Goal: Register for event/course

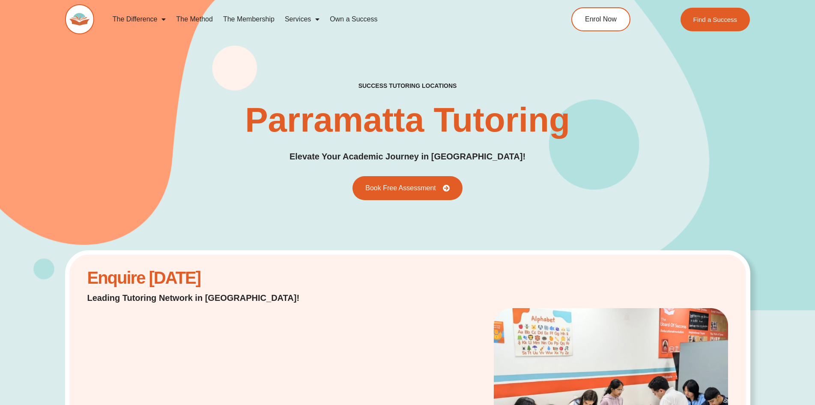
click at [203, 18] on link "The Method" at bounding box center [194, 19] width 47 height 20
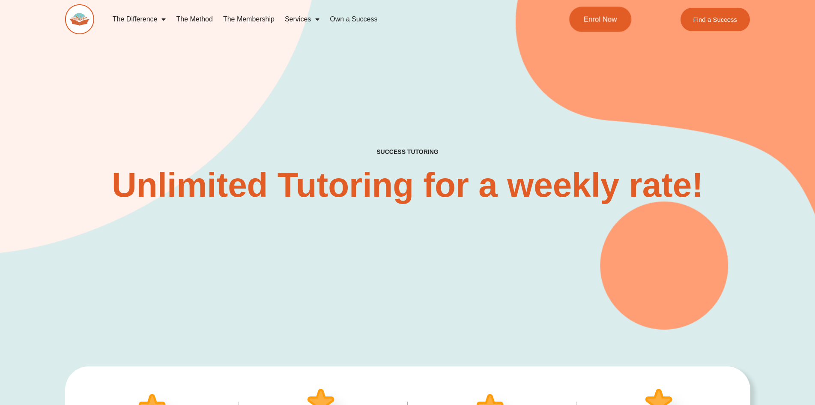
click at [589, 14] on link "Enrol Now" at bounding box center [600, 19] width 62 height 25
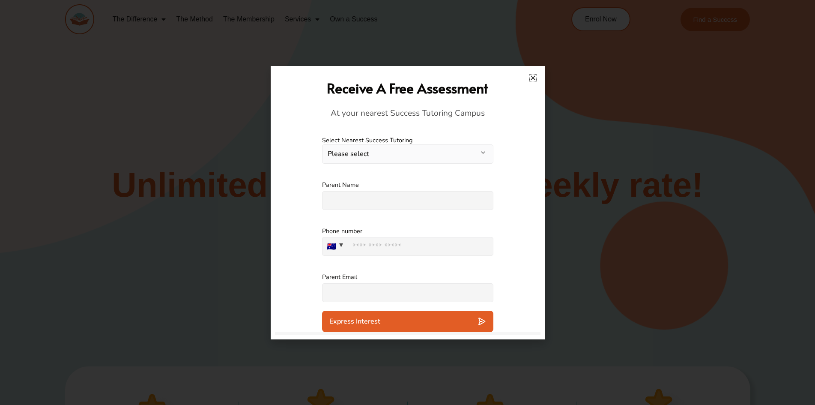
scroll to position [214, 0]
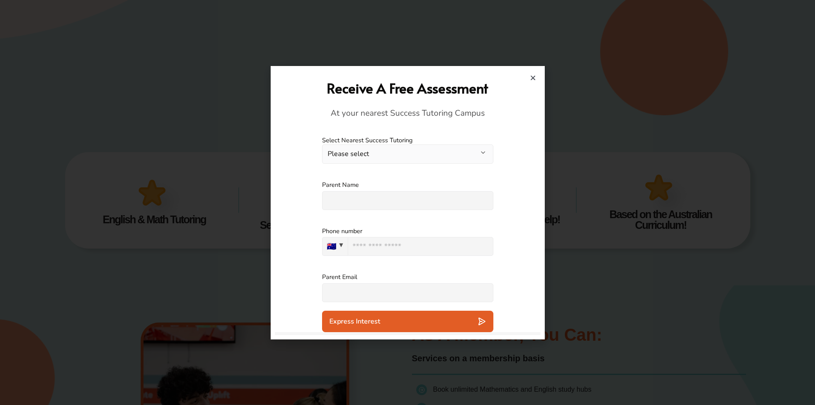
click at [464, 149] on button "Please select" at bounding box center [407, 153] width 171 height 19
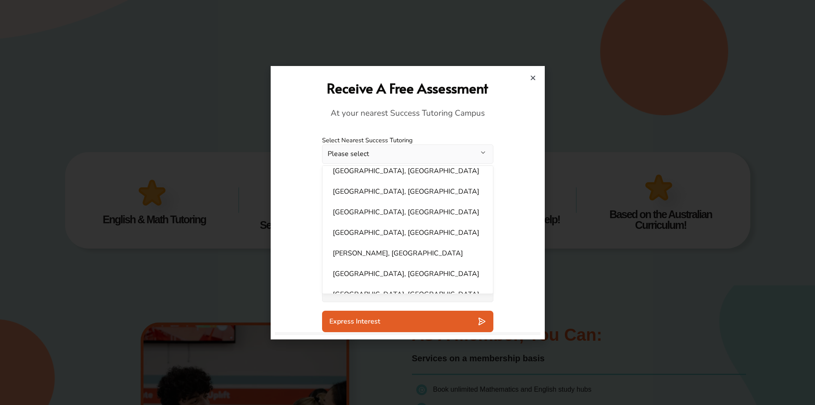
scroll to position [342, 0]
click at [378, 206] on li "Parramatta, NSW" at bounding box center [407, 213] width 160 height 17
select select "**********"
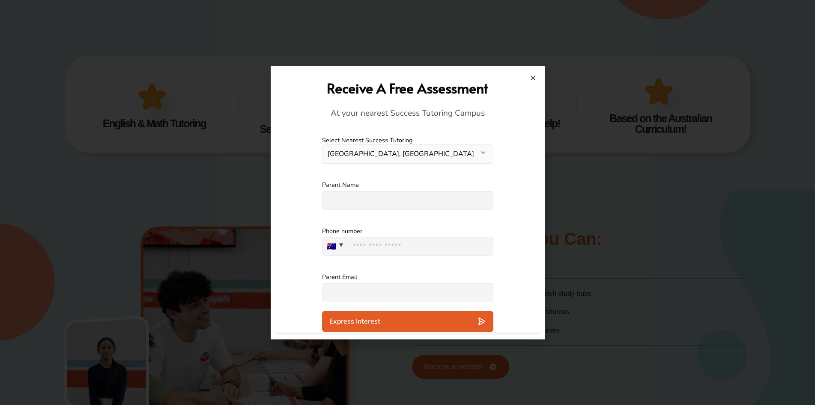
scroll to position [385, 0]
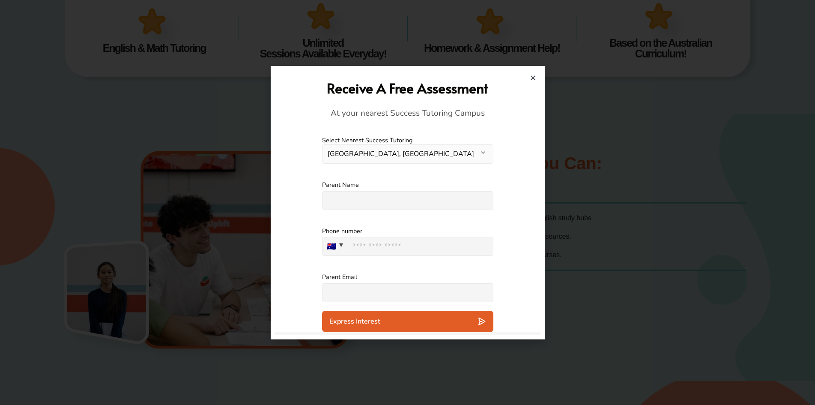
click at [531, 82] on h2 "Receive A Free Assessment" at bounding box center [407, 88] width 257 height 18
click at [530, 76] on icon "Close" at bounding box center [533, 77] width 6 height 6
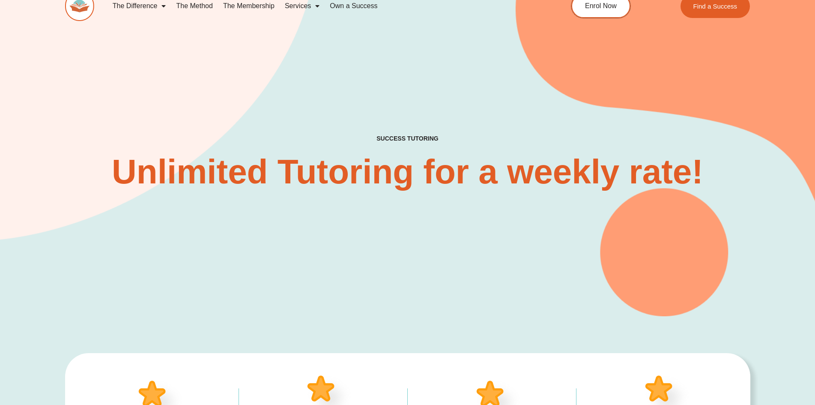
scroll to position [0, 0]
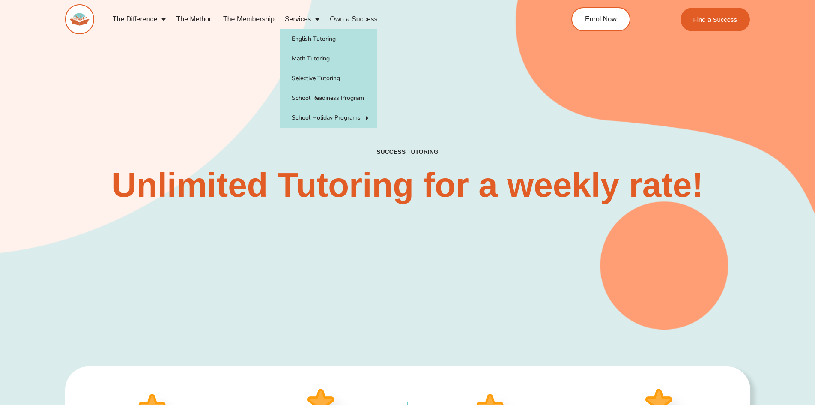
click at [316, 23] on span "Menu" at bounding box center [315, 19] width 9 height 15
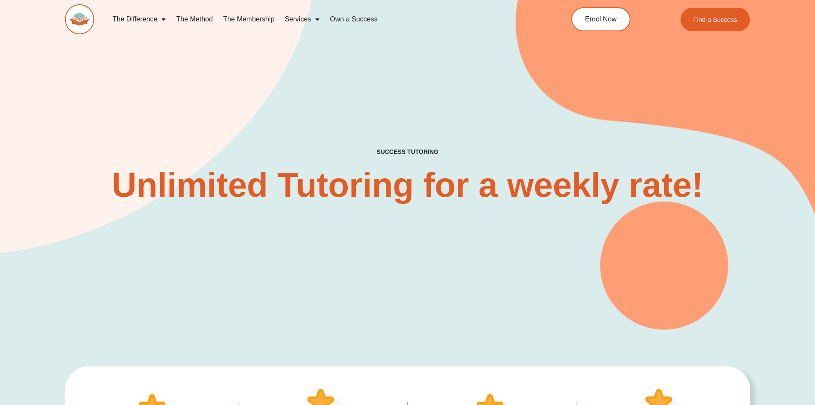
click at [317, 19] on span "Menu" at bounding box center [315, 19] width 9 height 15
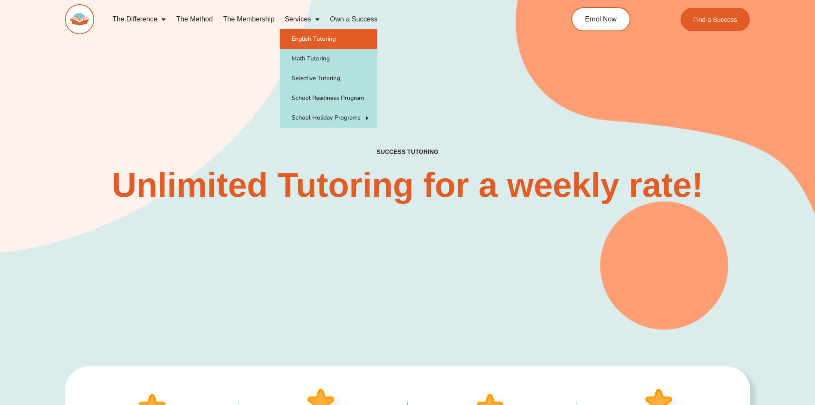
click at [328, 39] on link "English Tutoring" at bounding box center [329, 39] width 98 height 20
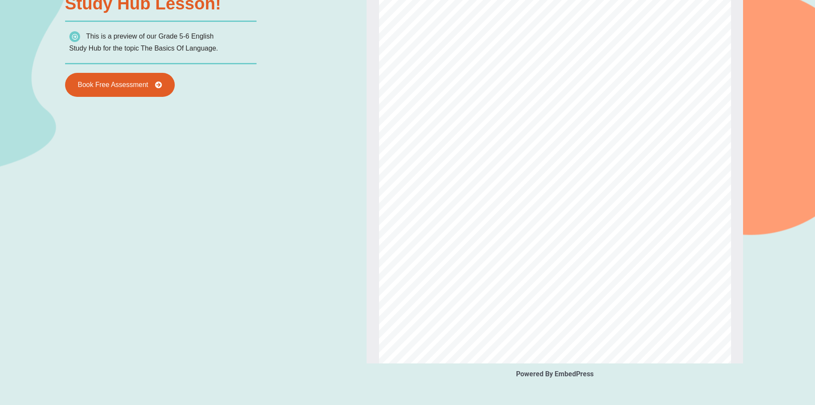
scroll to position [1113, 0]
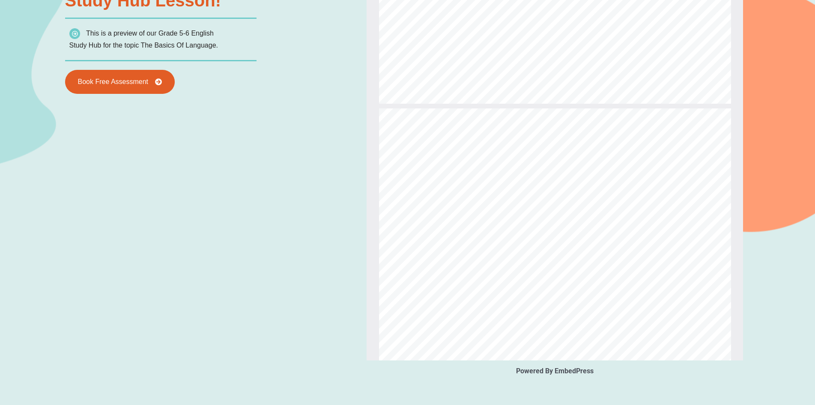
type input "*"
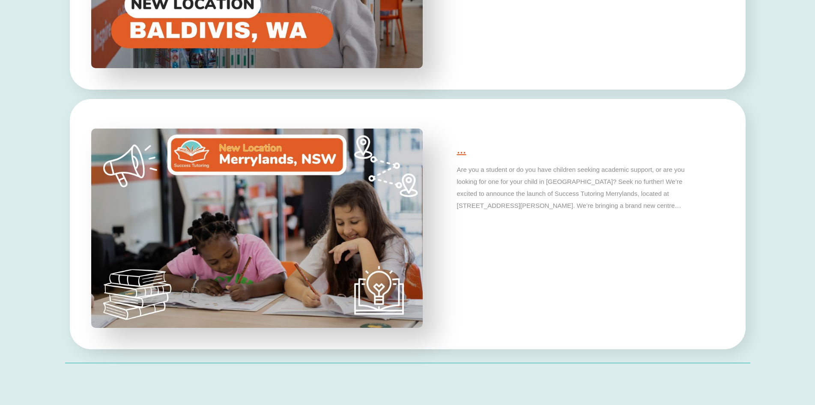
scroll to position [2911, 0]
